Goal: Task Accomplishment & Management: Manage account settings

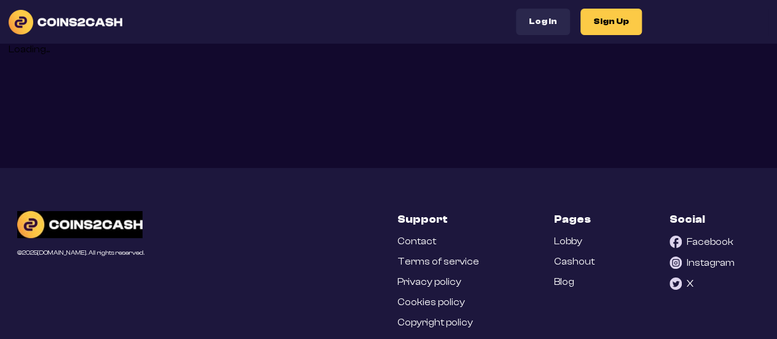
click at [546, 28] on button "Log In" at bounding box center [543, 22] width 54 height 26
click at [541, 16] on button "Log In" at bounding box center [543, 22] width 54 height 26
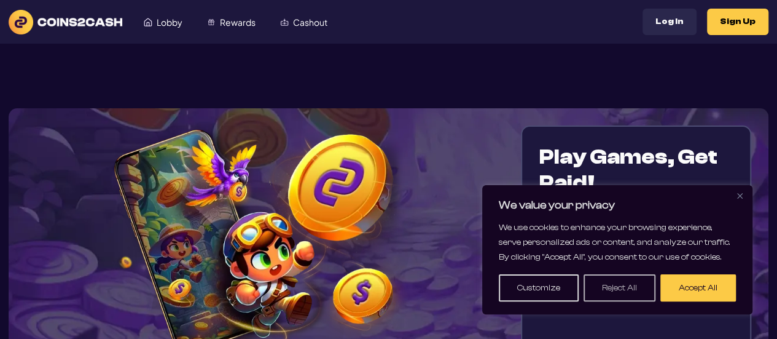
click at [601, 288] on button "Reject All" at bounding box center [620, 287] width 72 height 27
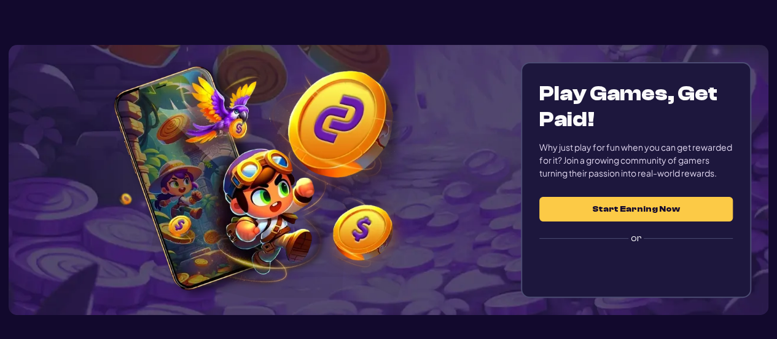
scroll to position [73, 0]
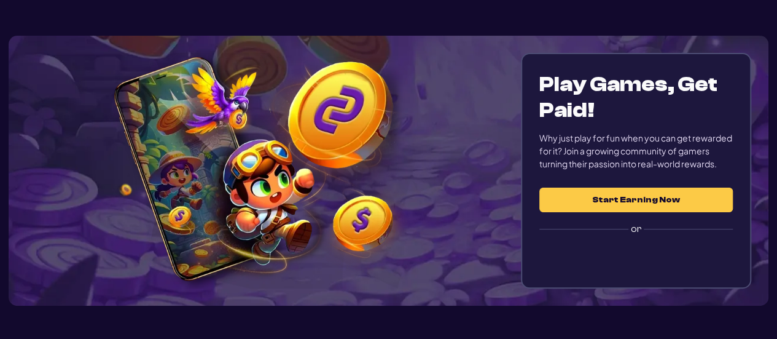
click at [603, 199] on button "Start Earning Now" at bounding box center [637, 199] width 194 height 25
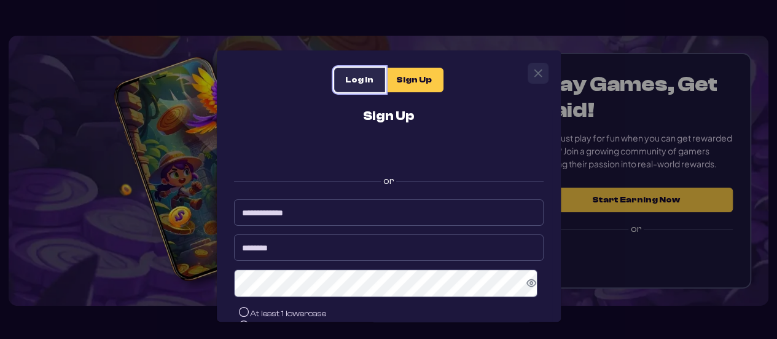
click at [346, 76] on span "Log In" at bounding box center [359, 80] width 28 height 10
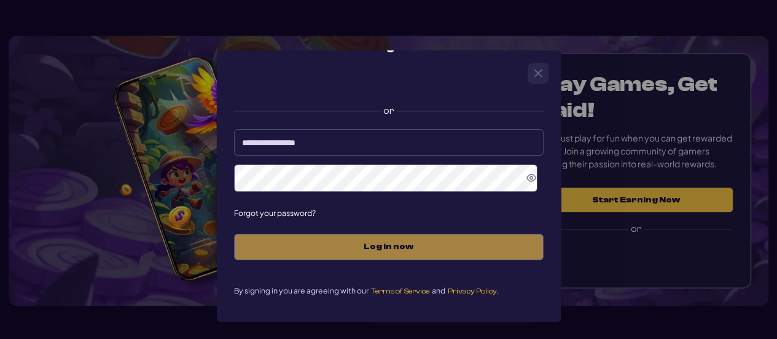
scroll to position [71, 0]
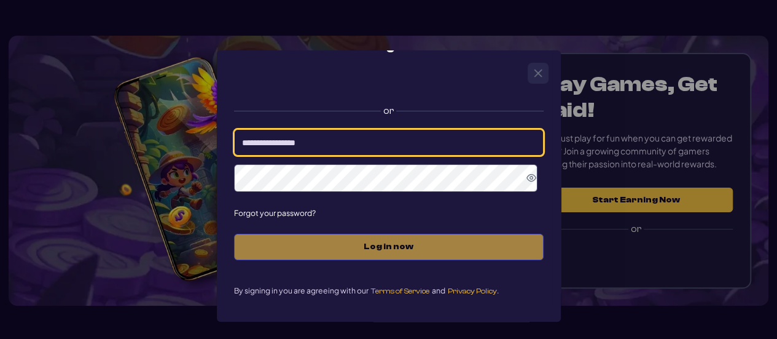
click at [319, 138] on input at bounding box center [389, 142] width 310 height 26
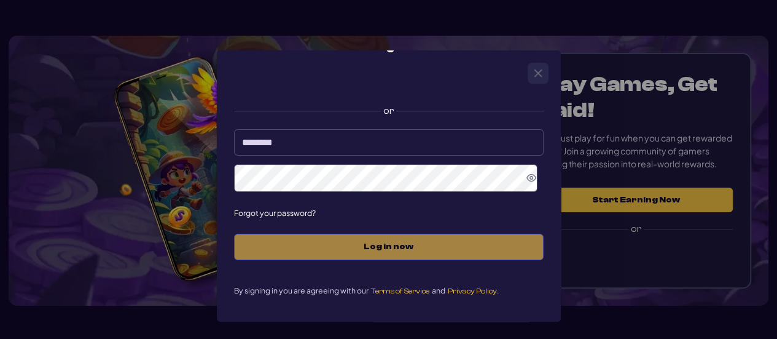
type input "********"
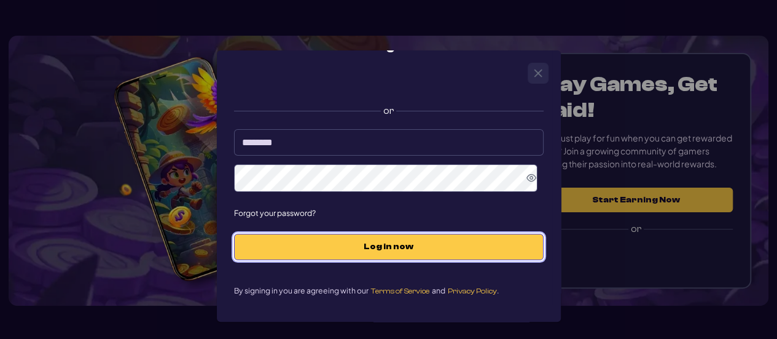
click at [390, 245] on span "Log in now" at bounding box center [389, 247] width 284 height 10
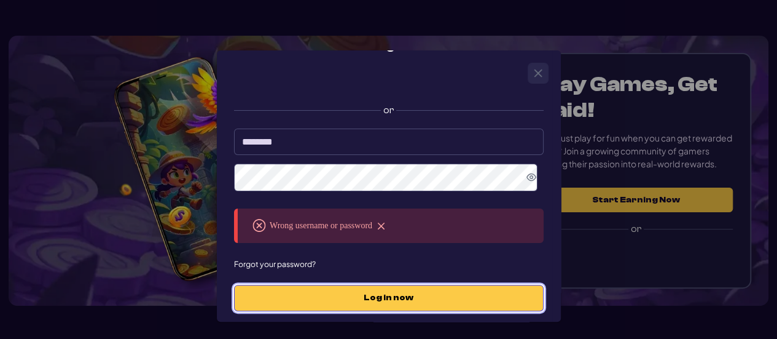
click at [401, 307] on button "Log in now" at bounding box center [389, 298] width 310 height 26
click at [370, 299] on span "Log in now" at bounding box center [389, 298] width 284 height 10
click at [359, 297] on span "Log in now" at bounding box center [389, 298] width 284 height 10
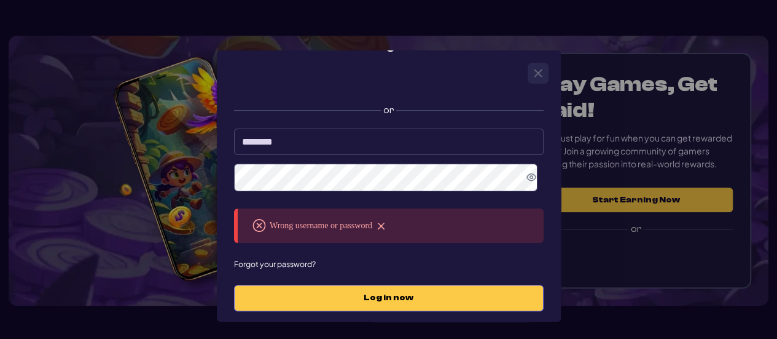
click at [381, 228] on img at bounding box center [381, 225] width 9 height 9
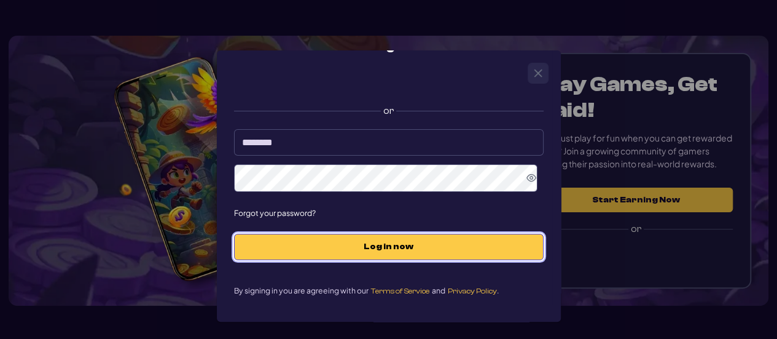
click at [374, 257] on button "Log in now" at bounding box center [389, 247] width 310 height 26
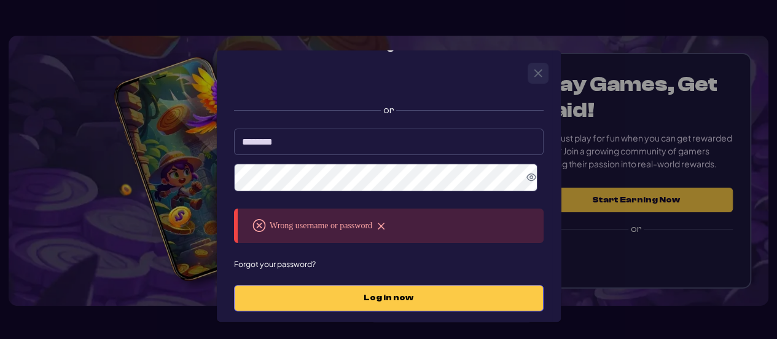
click at [381, 228] on img at bounding box center [381, 225] width 9 height 9
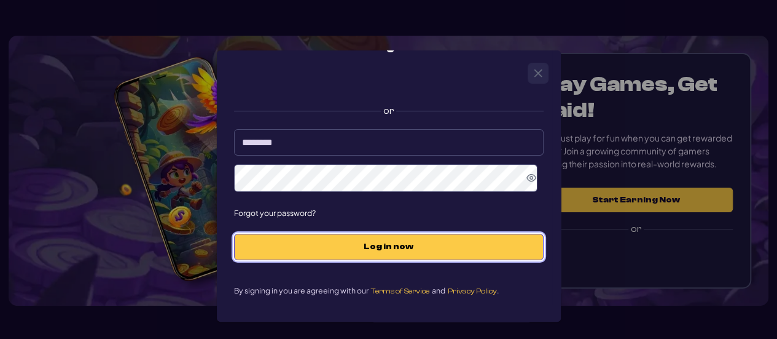
click at [356, 254] on button "Log in now" at bounding box center [389, 247] width 310 height 26
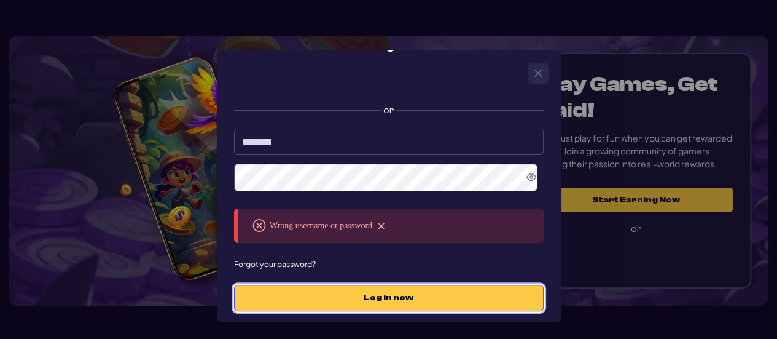
click at [347, 291] on button "Log in now" at bounding box center [389, 298] width 310 height 26
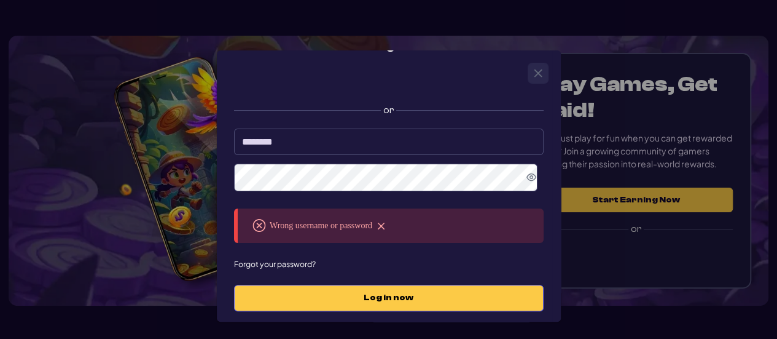
click at [384, 224] on img at bounding box center [381, 225] width 9 height 9
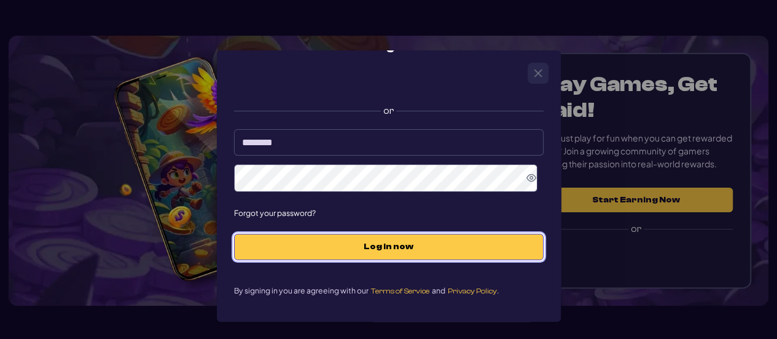
click at [365, 253] on button "Log in now" at bounding box center [389, 247] width 310 height 26
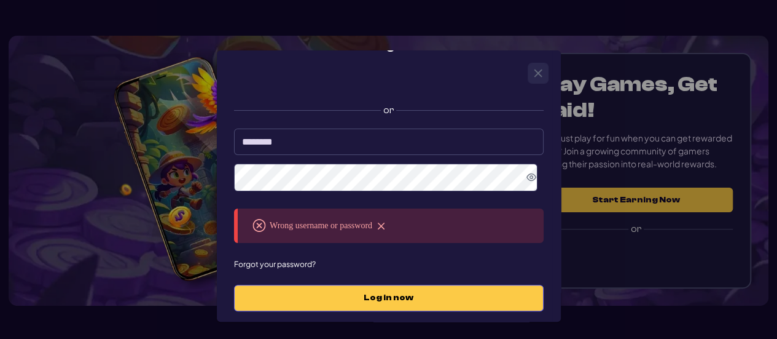
click at [377, 229] on img at bounding box center [381, 225] width 9 height 9
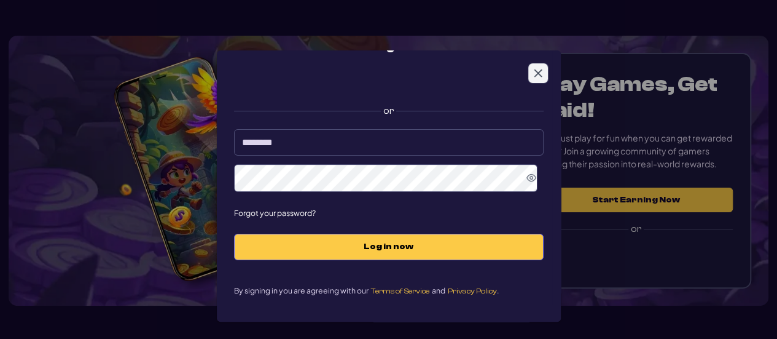
click at [540, 76] on icon "Close" at bounding box center [538, 73] width 10 height 10
